Goal: Communication & Community: Connect with others

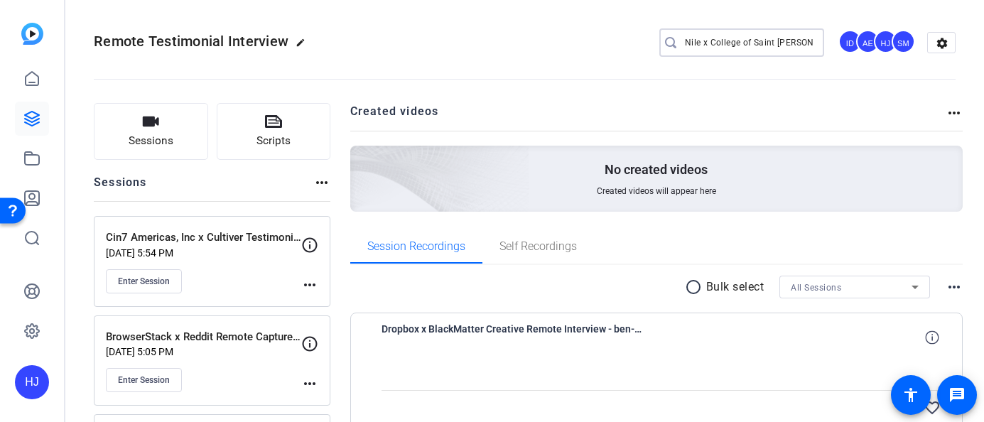
scroll to position [0, 9]
click at [741, 42] on input "Nile x College of Saint [PERSON_NAME] x Nile" at bounding box center [749, 42] width 128 height 17
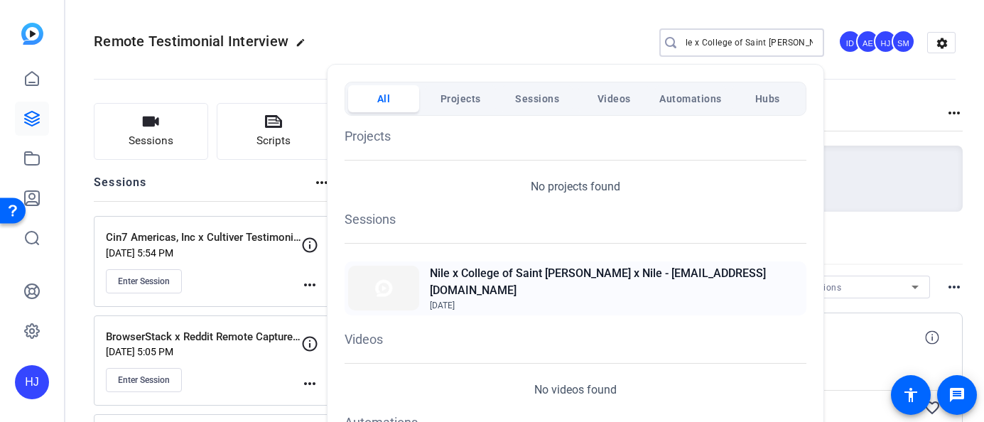
type input "Nile x College of Saint [PERSON_NAME] x Nile"
click at [531, 283] on h2 "Nile x College of Saint [PERSON_NAME] x Nile - [EMAIL_ADDRESS][DOMAIN_NAME]" at bounding box center [616, 282] width 373 height 34
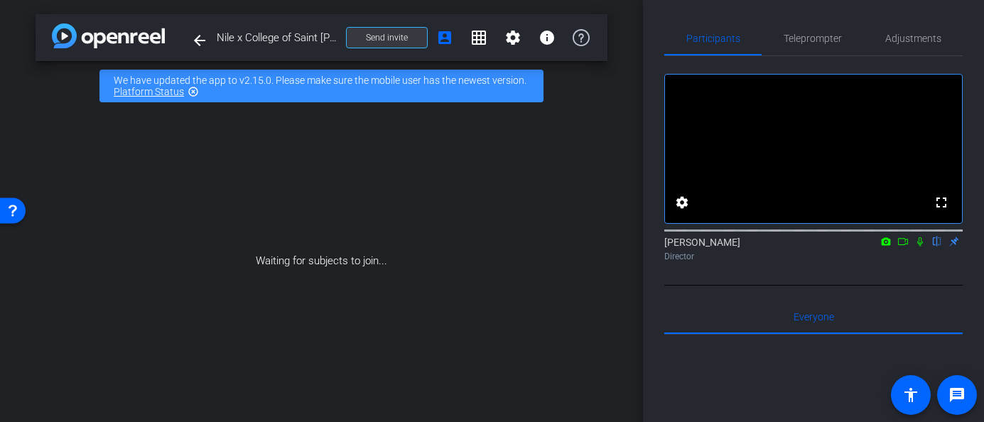
click at [391, 35] on span "Send invite" at bounding box center [387, 37] width 42 height 11
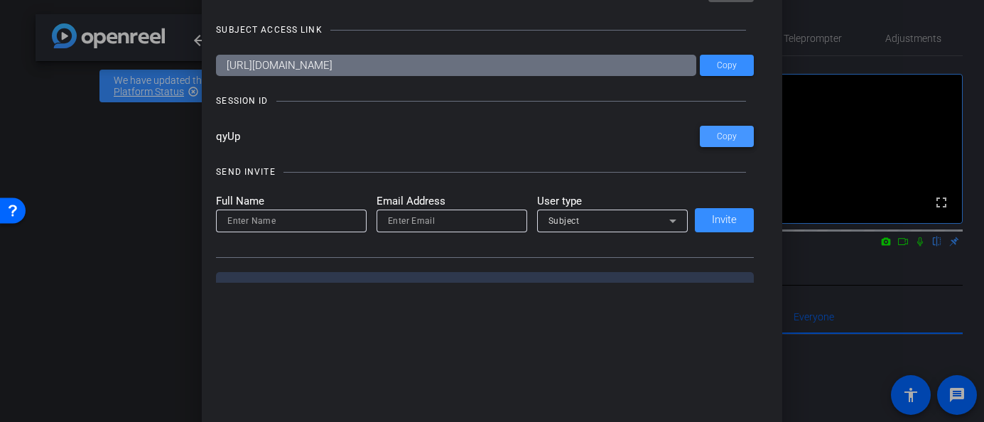
click at [739, 143] on span at bounding box center [727, 136] width 54 height 34
click at [114, 171] on div at bounding box center [492, 211] width 984 height 422
